Goal: Task Accomplishment & Management: Complete application form

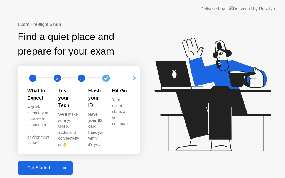
click at [33, 167] on div "Get Started" at bounding box center [39, 168] width 38 height 5
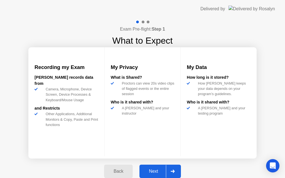
click at [153, 174] on div "Next" at bounding box center [153, 171] width 25 height 5
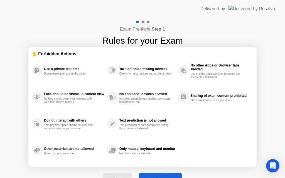
click at [153, 174] on button "Got it" at bounding box center [160, 179] width 43 height 13
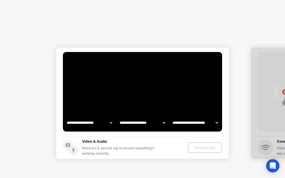
select select "**********"
select select "*******"
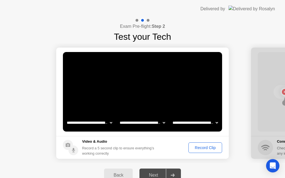
click at [204, 148] on div "Record Clip" at bounding box center [206, 148] width 30 height 4
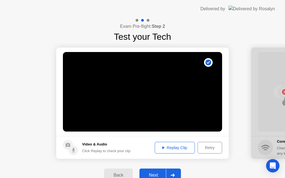
click at [154, 171] on button "Next" at bounding box center [161, 175] width 42 height 13
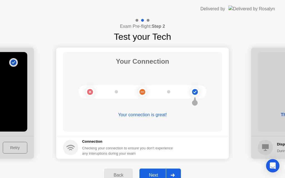
click at [154, 176] on div "Next" at bounding box center [153, 175] width 25 height 5
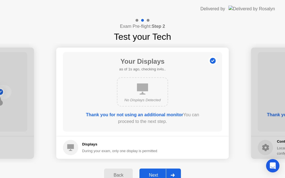
click at [154, 174] on div "Next" at bounding box center [153, 175] width 25 height 5
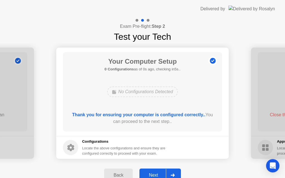
click at [156, 173] on div "Next" at bounding box center [153, 175] width 25 height 5
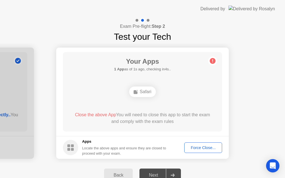
click at [200, 150] on div "Force Close..." at bounding box center [203, 148] width 34 height 4
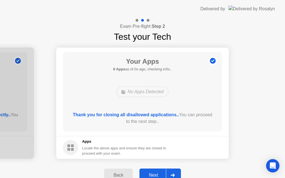
click at [155, 173] on div "Next" at bounding box center [153, 175] width 25 height 5
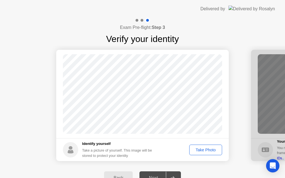
click at [205, 148] on div "Take Photo" at bounding box center [205, 150] width 29 height 4
click at [155, 174] on button "Next" at bounding box center [161, 178] width 42 height 13
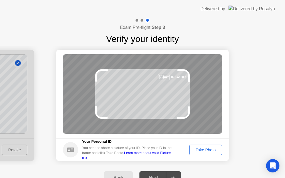
click at [200, 150] on div "Take Photo" at bounding box center [205, 150] width 29 height 4
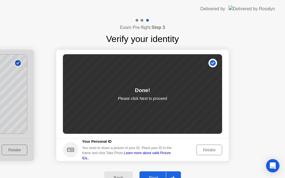
click at [151, 177] on div "Next" at bounding box center [153, 178] width 25 height 5
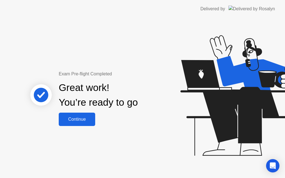
click at [83, 121] on div "Continue" at bounding box center [76, 119] width 33 height 5
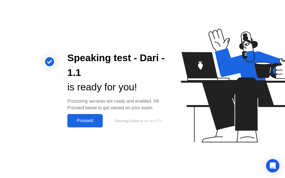
click at [83, 120] on div "Proceed" at bounding box center [85, 120] width 32 height 5
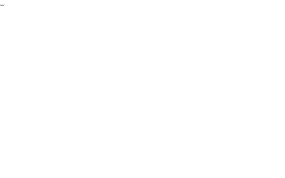
click div "End Proctoring Session"
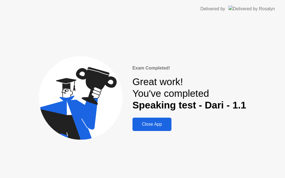
click at [154, 123] on div "Close App" at bounding box center [152, 124] width 36 height 5
